Goal: Use online tool/utility: Utilize a website feature to perform a specific function

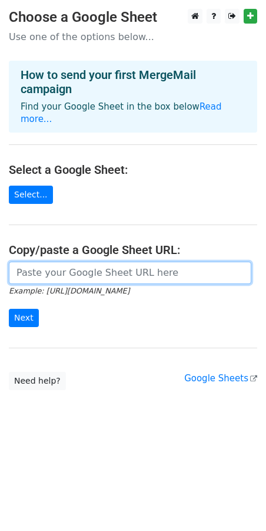
click at [67, 263] on input "url" at bounding box center [130, 273] width 243 height 22
paste input "[URL][DOMAIN_NAME]"
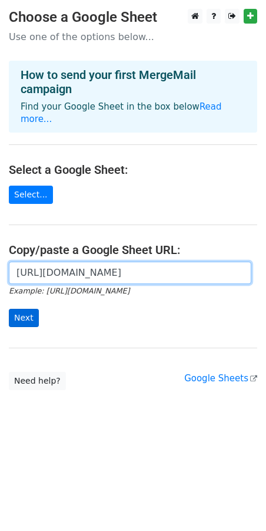
type input "https://docs.google.com/spreadsheets/d/1XBGrPKFwttXMw1IbXv8HnfvO5nETJHyC7jboQm9…"
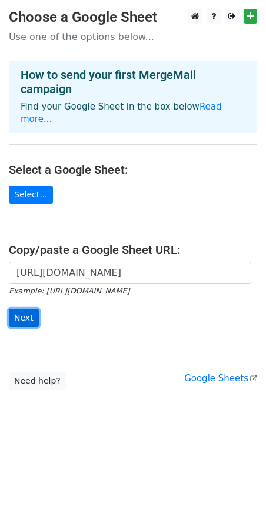
click at [9, 309] on input "Next" at bounding box center [24, 318] width 30 height 18
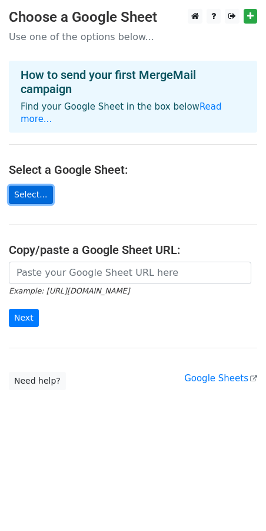
click at [27, 186] on link "Select..." at bounding box center [31, 195] width 44 height 18
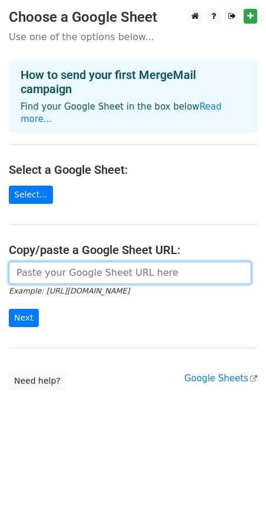
click at [84, 262] on input "url" at bounding box center [130, 273] width 243 height 22
paste input "https://docs.google.com/spreadsheets/d/1XBGrPKFwttXMw1IbXv8HnfvO5nETJHyC7jboQm9…"
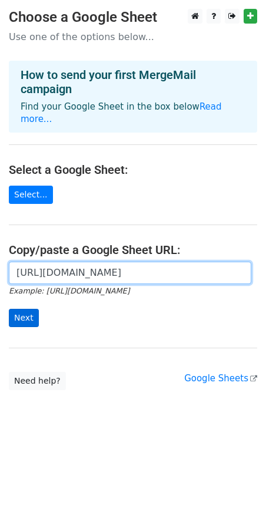
type input "https://docs.google.com/spreadsheets/d/1XBGrPKFwttXMw1IbXv8HnfvO5nETJHyC7jboQm9…"
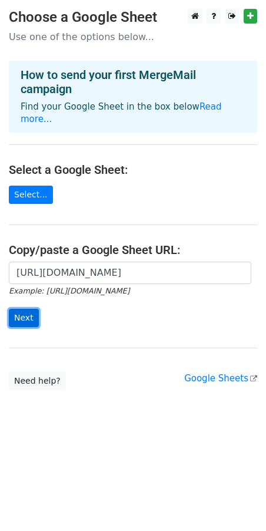
click at [29, 309] on input "Next" at bounding box center [24, 318] width 30 height 18
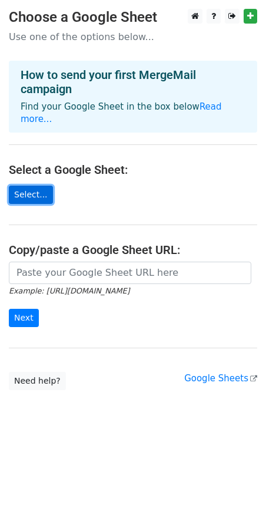
click at [47, 186] on link "Select..." at bounding box center [31, 195] width 44 height 18
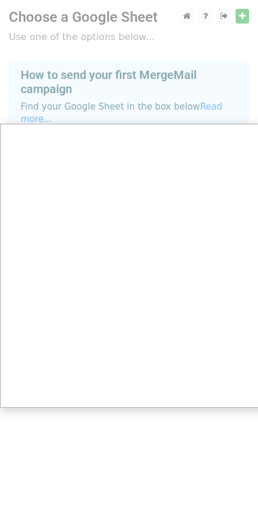
scroll to position [9, 0]
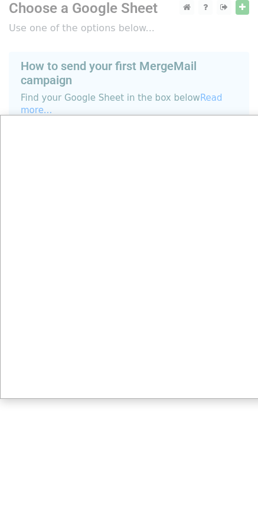
click at [149, 113] on div at bounding box center [133, 256] width 266 height 531
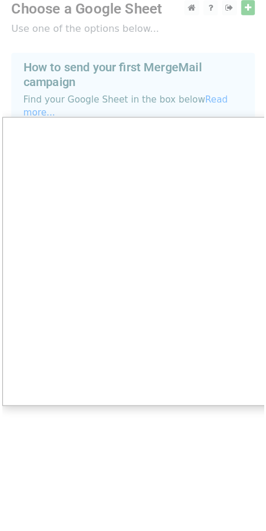
scroll to position [0, 0]
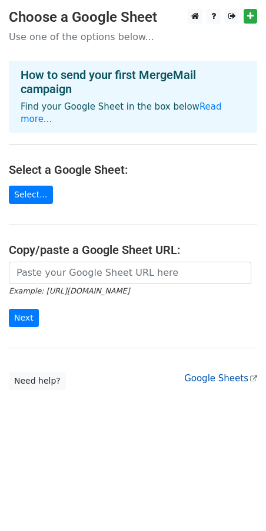
click at [232, 373] on link "Google Sheets" at bounding box center [220, 378] width 73 height 11
click at [42, 186] on link "Select..." at bounding box center [31, 195] width 44 height 18
click at [46, 186] on link "Select..." at bounding box center [31, 195] width 44 height 18
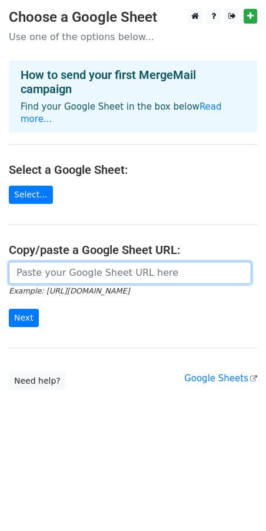
click at [24, 262] on input "url" at bounding box center [130, 273] width 243 height 22
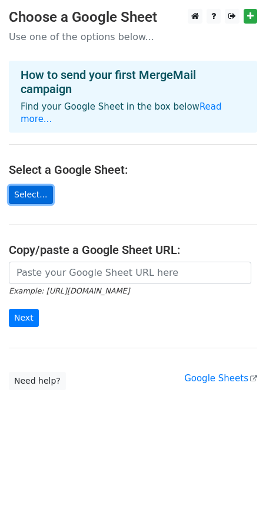
click at [29, 187] on link "Select..." at bounding box center [31, 195] width 44 height 18
